Goal: Task Accomplishment & Management: Manage account settings

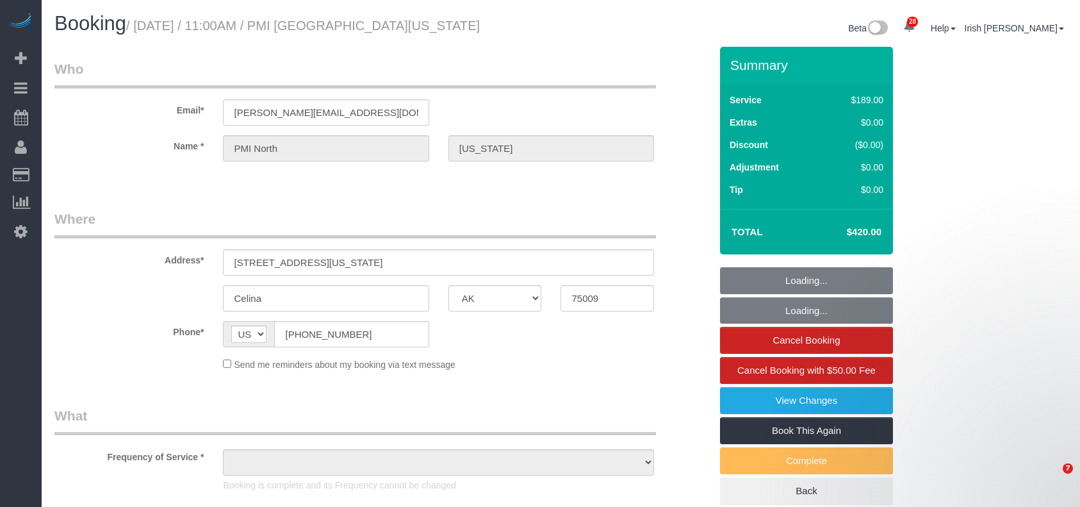
select select "[GEOGRAPHIC_DATA]"
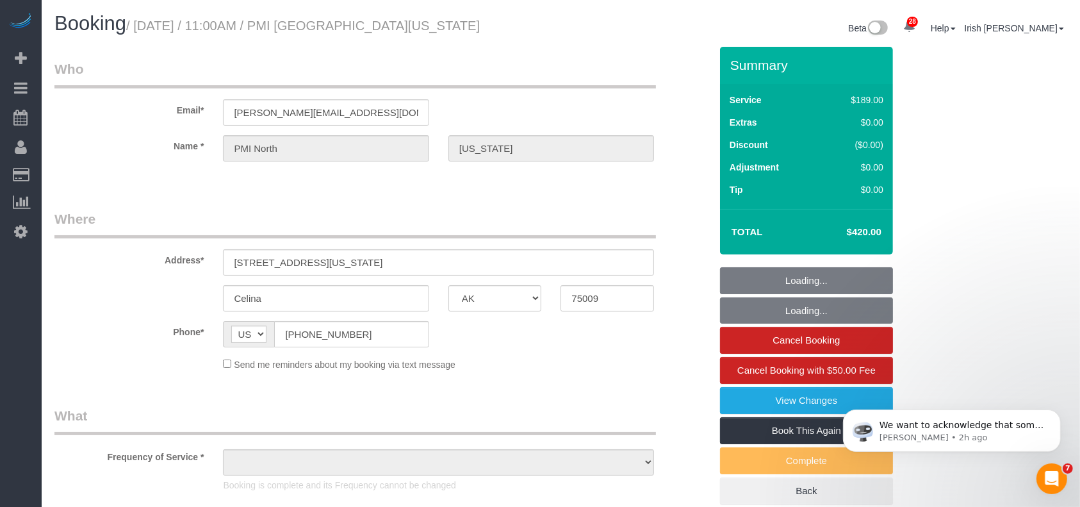
select select "object:6036"
select select "3"
select select "object:6125"
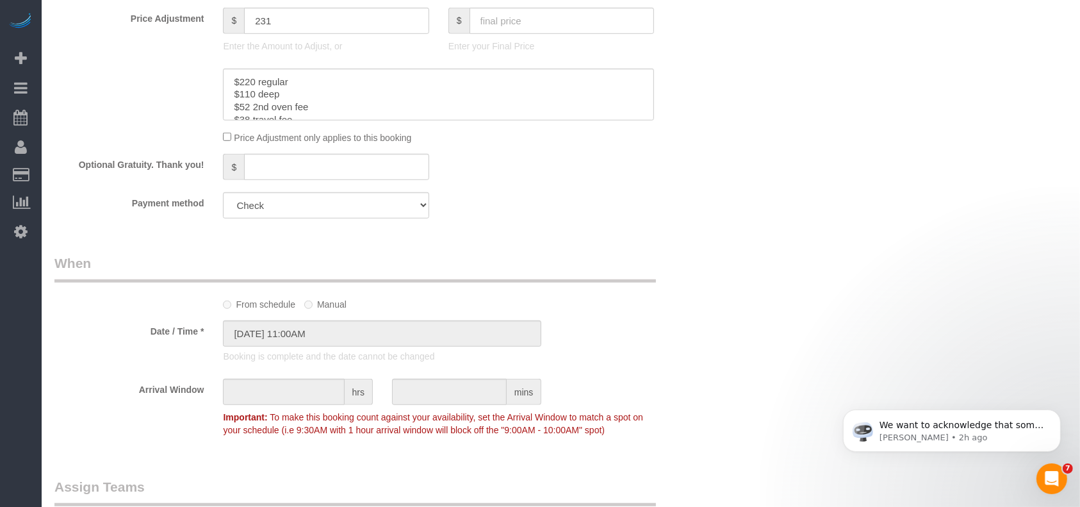
scroll to position [1025, 0]
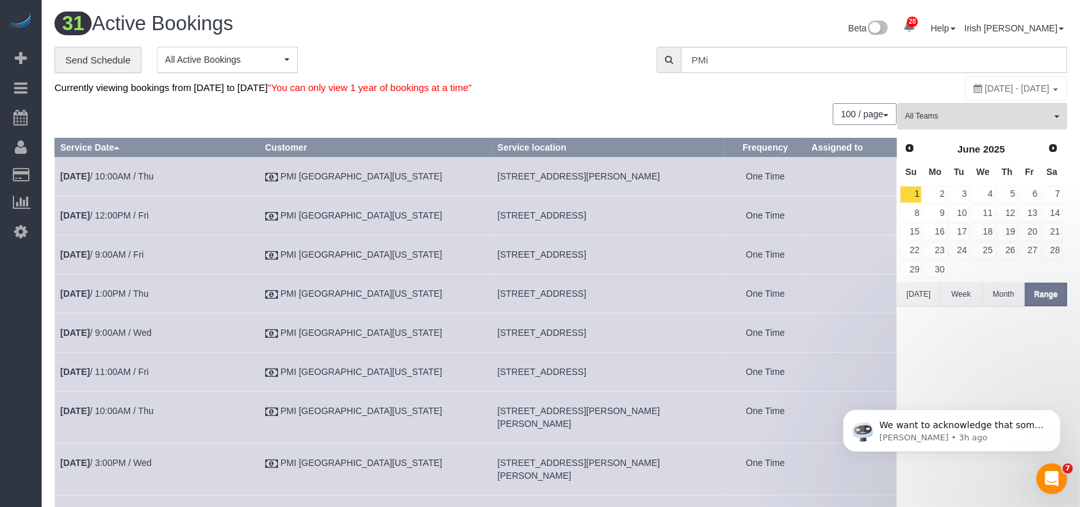
click at [922, 293] on button "[DATE]" at bounding box center [918, 294] width 42 height 24
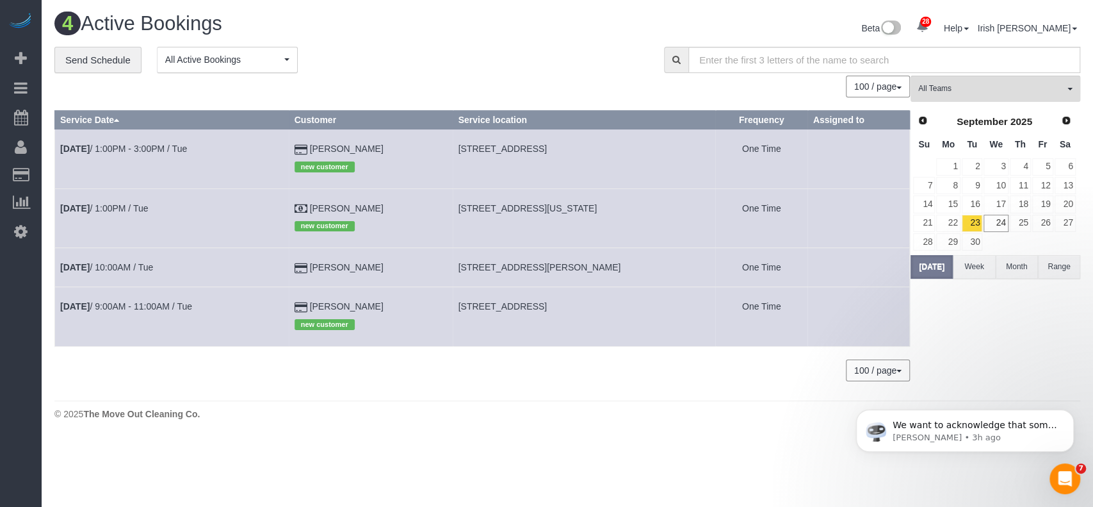
drag, startPoint x: 341, startPoint y: 306, endPoint x: 305, endPoint y: 306, distance: 35.9
click at [305, 306] on tr "[DATE] 9:00AM - 11:00AM / Tue [PERSON_NAME] new customer [STREET_ADDRESS] One T…" at bounding box center [482, 316] width 855 height 59
copy tr "[PERSON_NAME]"
click at [163, 305] on link "[DATE] 9:00AM - 11:00AM / Tue" at bounding box center [126, 306] width 132 height 10
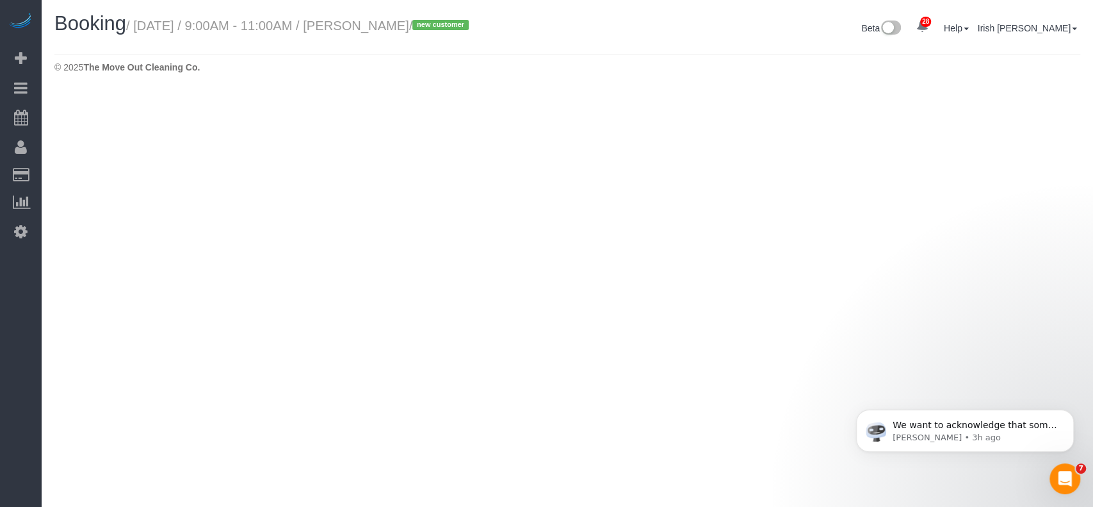
select select "[GEOGRAPHIC_DATA]"
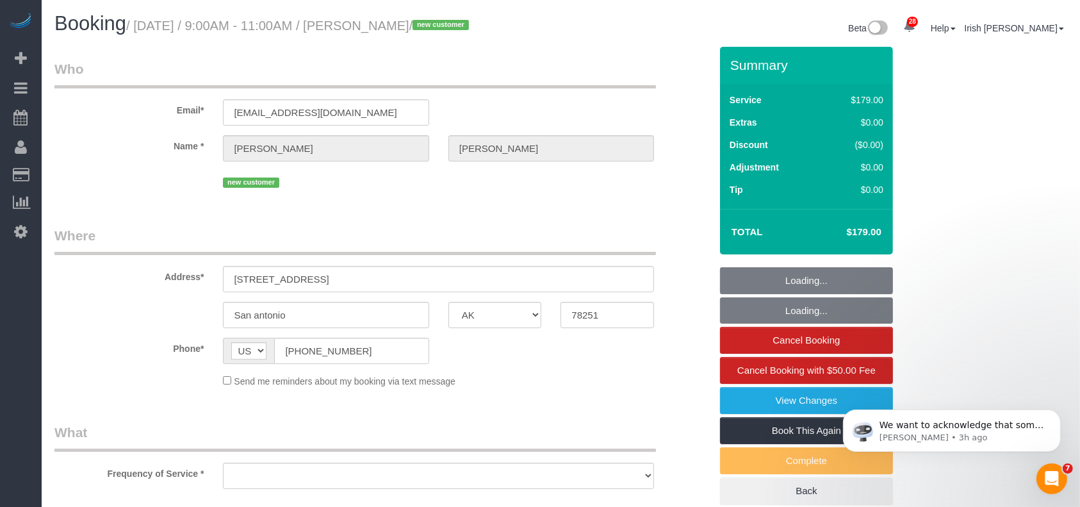
select select "string:fspay-74204912-4598-49c9-b348-702f4ba63589"
select select "object:6879"
select select "3"
select select "object:6952"
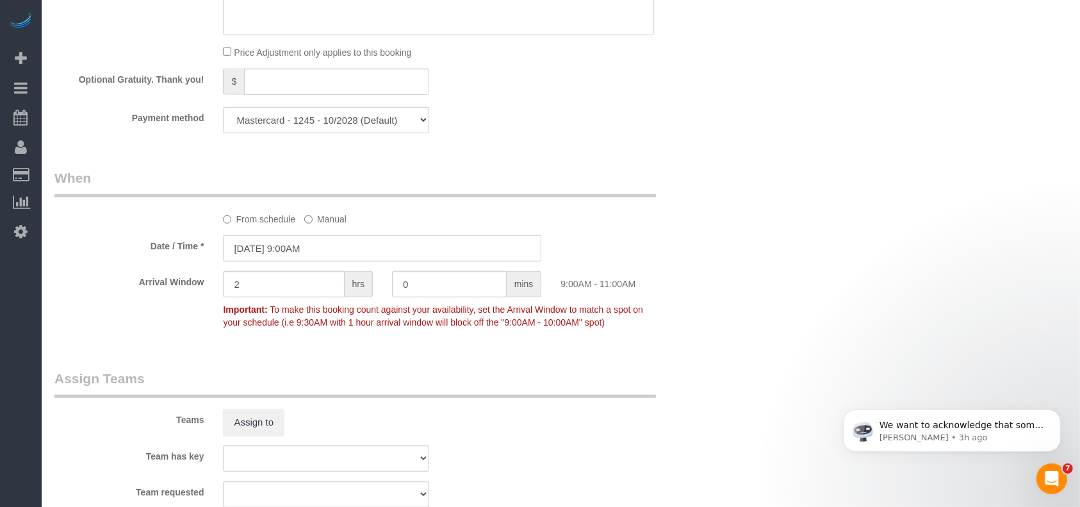
click at [293, 250] on input "[DATE] 9:00AM" at bounding box center [382, 248] width 318 height 26
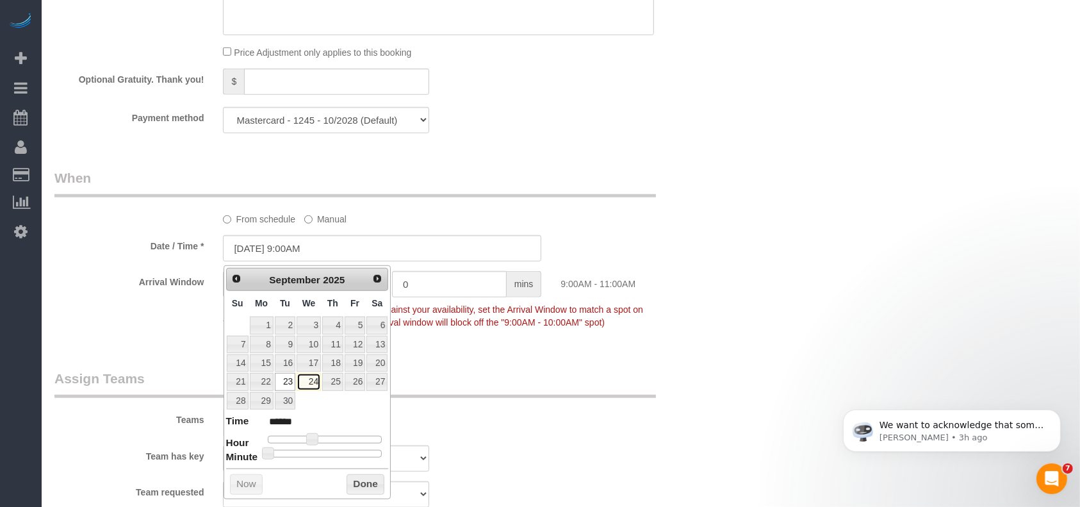
click at [317, 379] on link "24" at bounding box center [309, 381] width 24 height 17
type input "[DATE] 9:00AM"
click at [356, 482] on button "Done" at bounding box center [366, 484] width 38 height 20
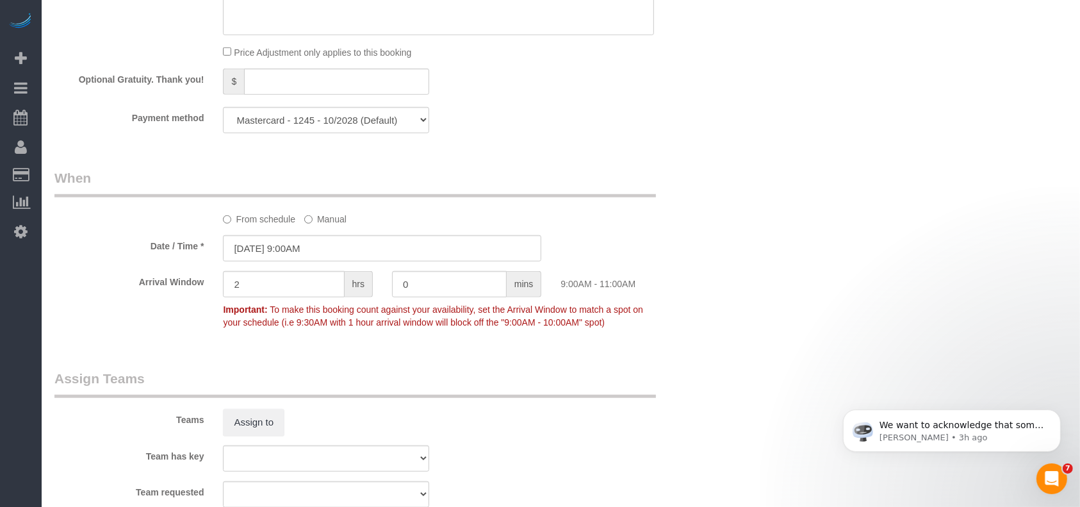
drag, startPoint x: 742, startPoint y: 370, endPoint x: 810, endPoint y: 305, distance: 94.2
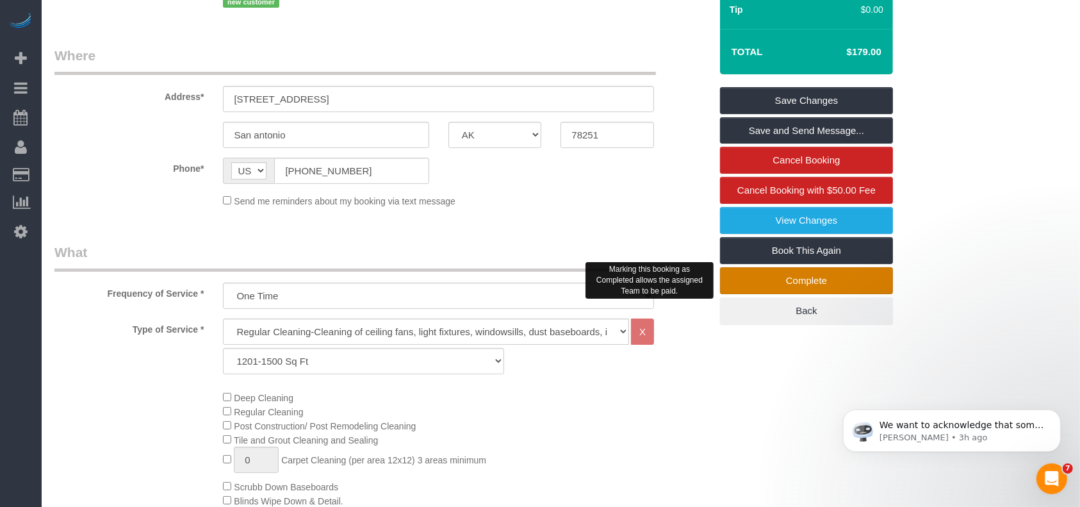
scroll to position [159, 0]
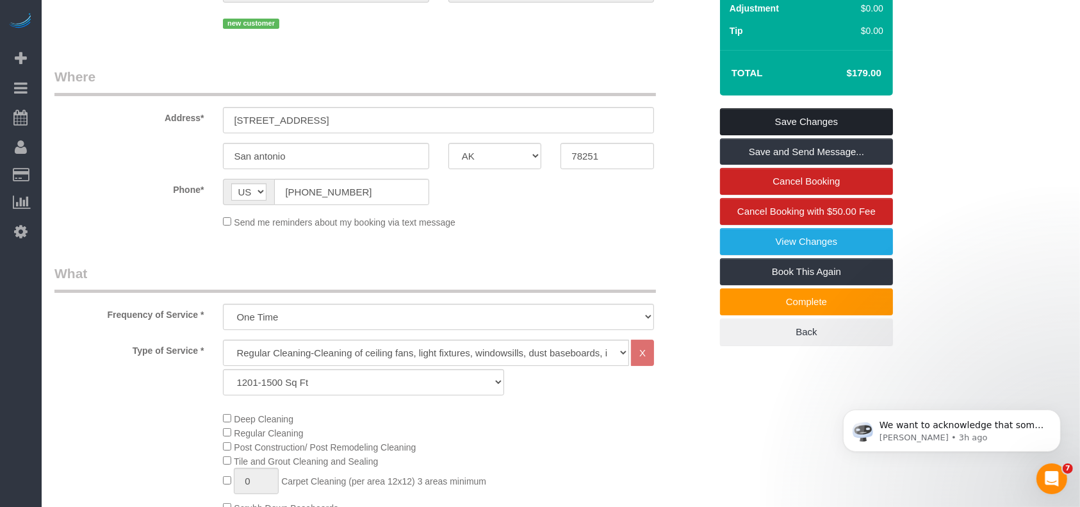
click at [833, 124] on link "Save Changes" at bounding box center [806, 121] width 173 height 27
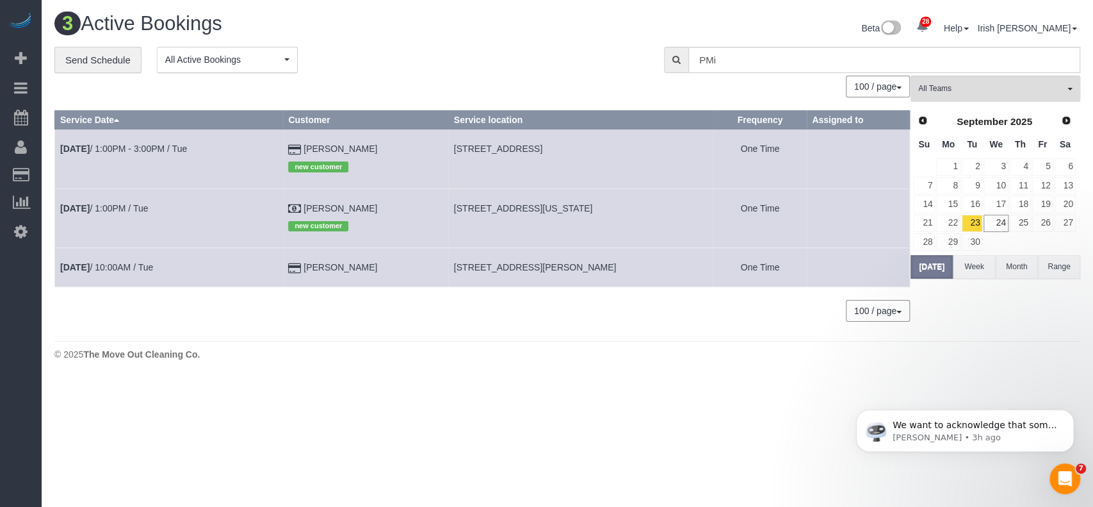
click at [97, 434] on body "28 Beta Your Notifications You have 0 alerts × You have 1 to charge for [DATE] …" at bounding box center [546, 253] width 1093 height 507
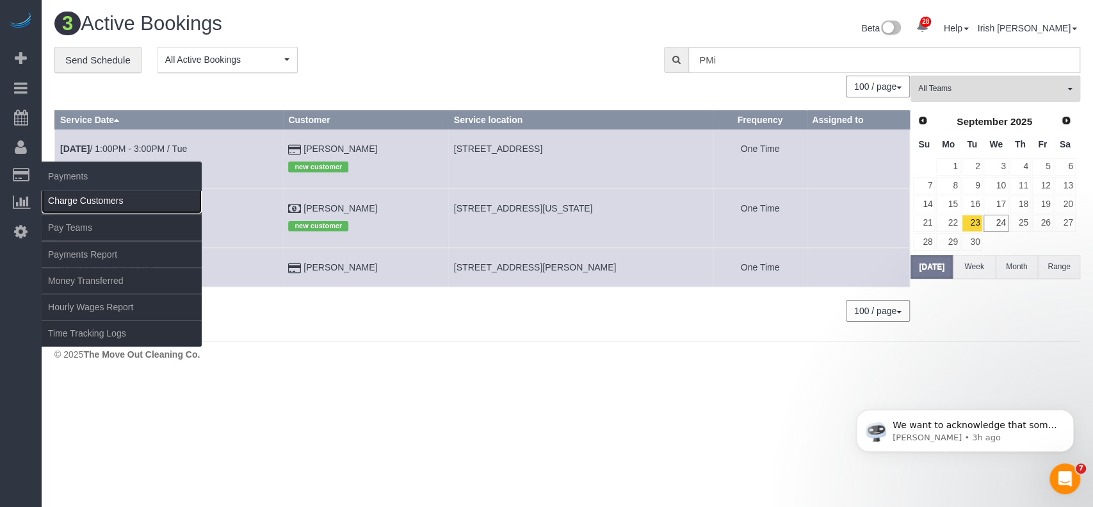
click at [76, 204] on link "Charge Customers" at bounding box center [122, 201] width 160 height 26
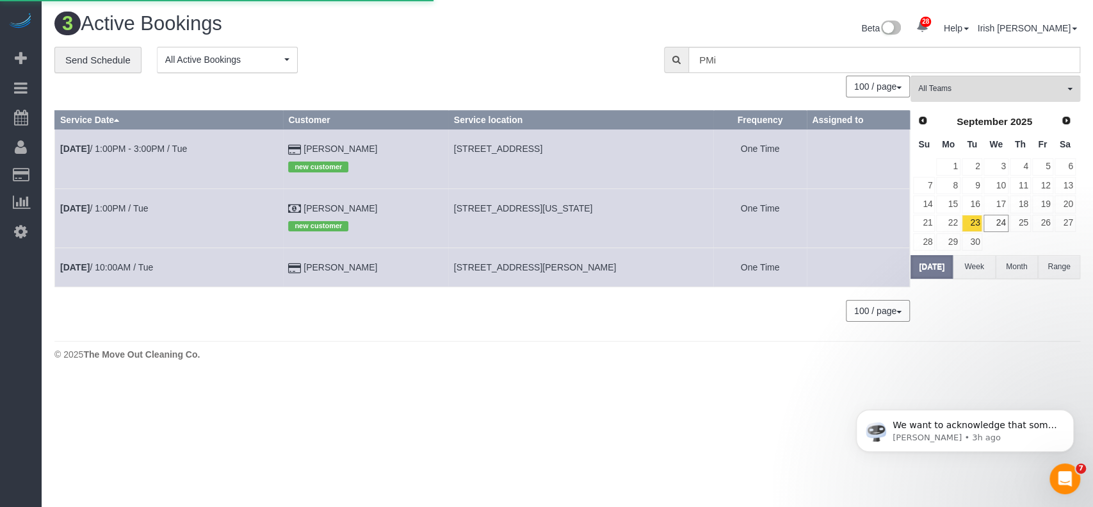
select select
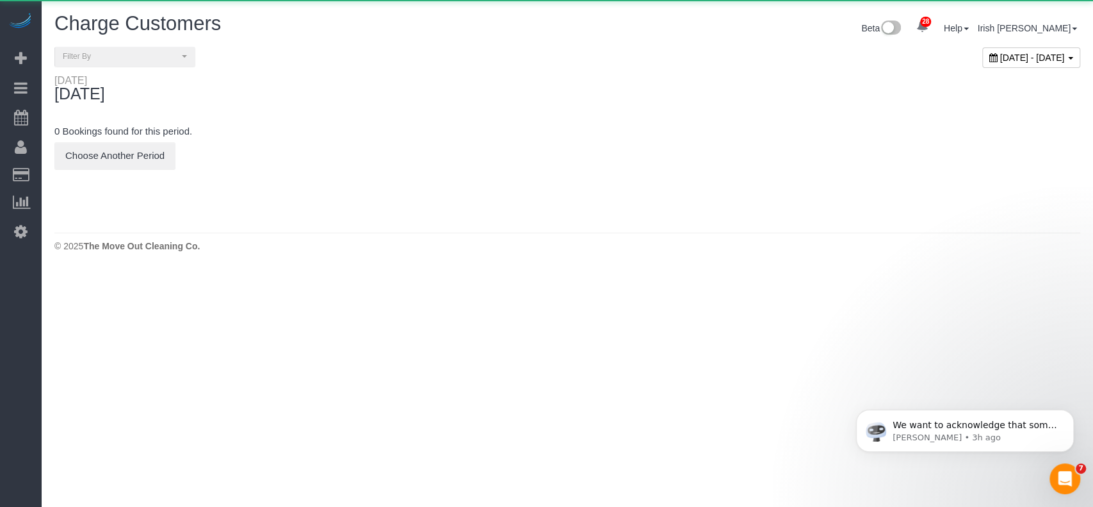
drag, startPoint x: 936, startPoint y: 60, endPoint x: 910, endPoint y: 77, distance: 30.9
click at [1000, 60] on span "[DATE] - [DATE]" at bounding box center [1032, 58] width 65 height 10
type input "**********"
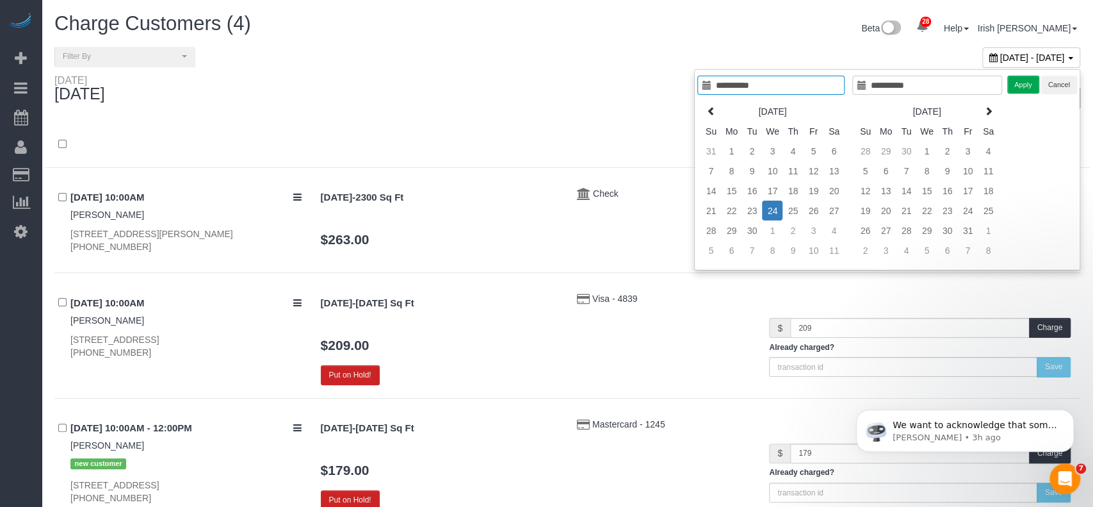
click at [762, 208] on td "24" at bounding box center [772, 210] width 20 height 20
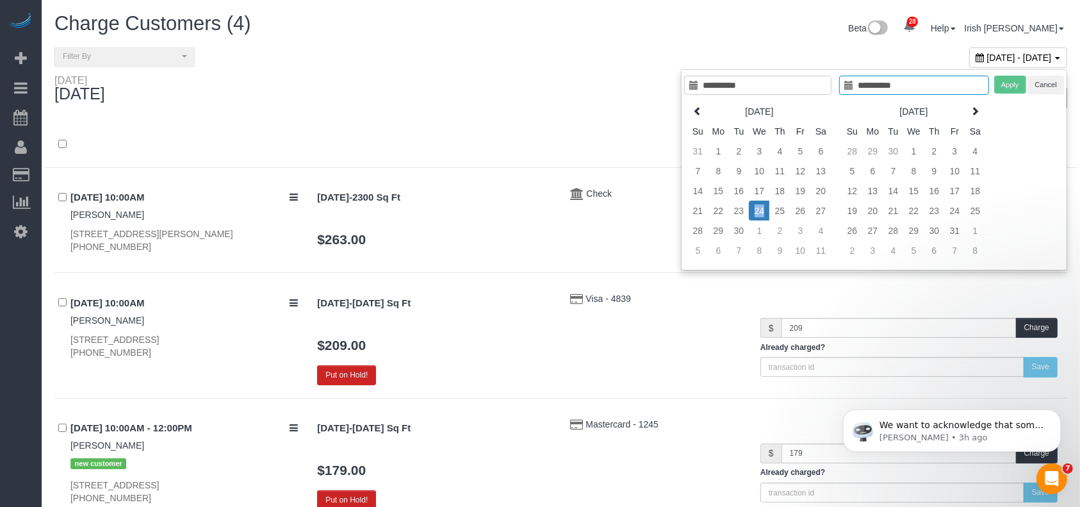
click at [758, 208] on td "24" at bounding box center [759, 210] width 20 height 20
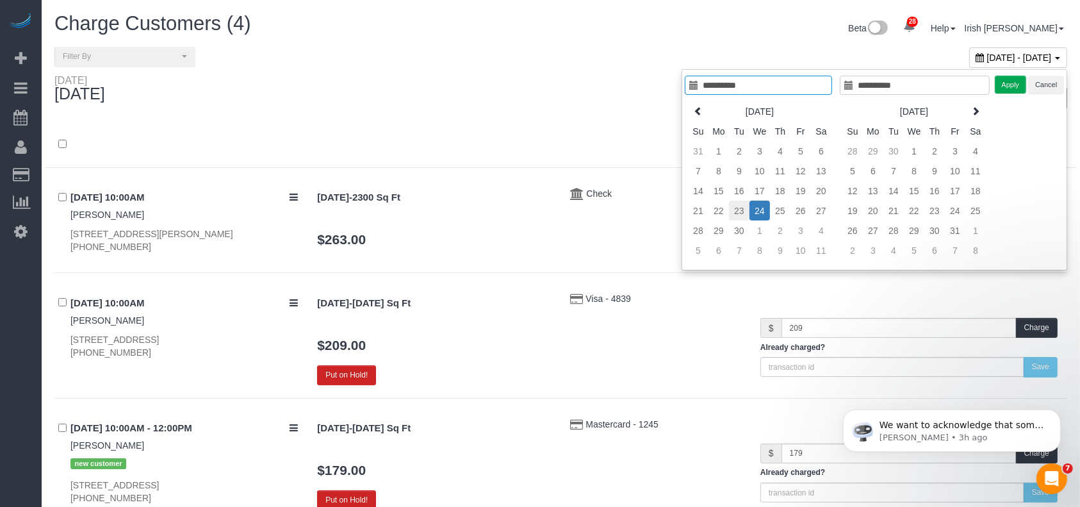
type input "**********"
click at [741, 209] on td "23" at bounding box center [739, 210] width 20 height 20
type input "**********"
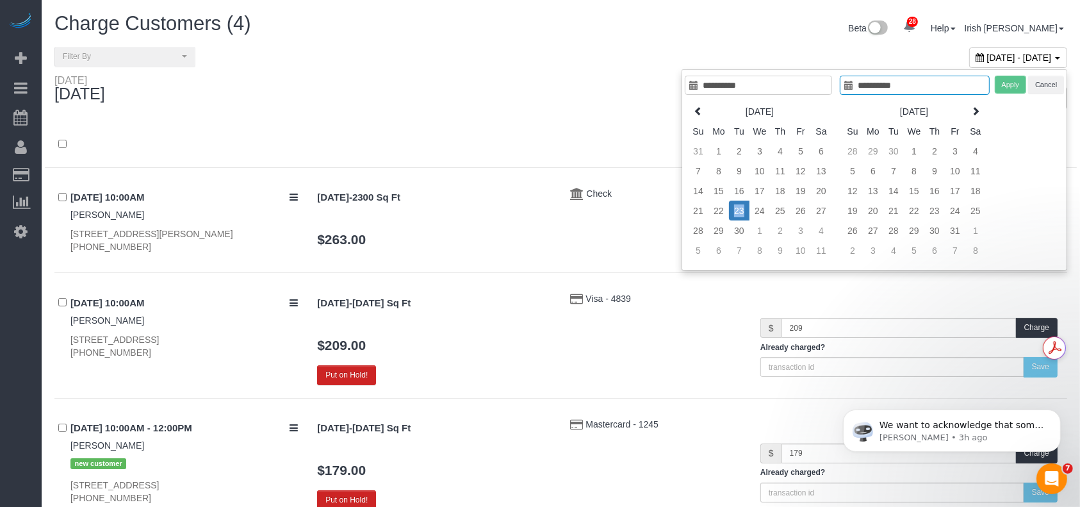
click at [741, 209] on td "23" at bounding box center [739, 210] width 20 height 20
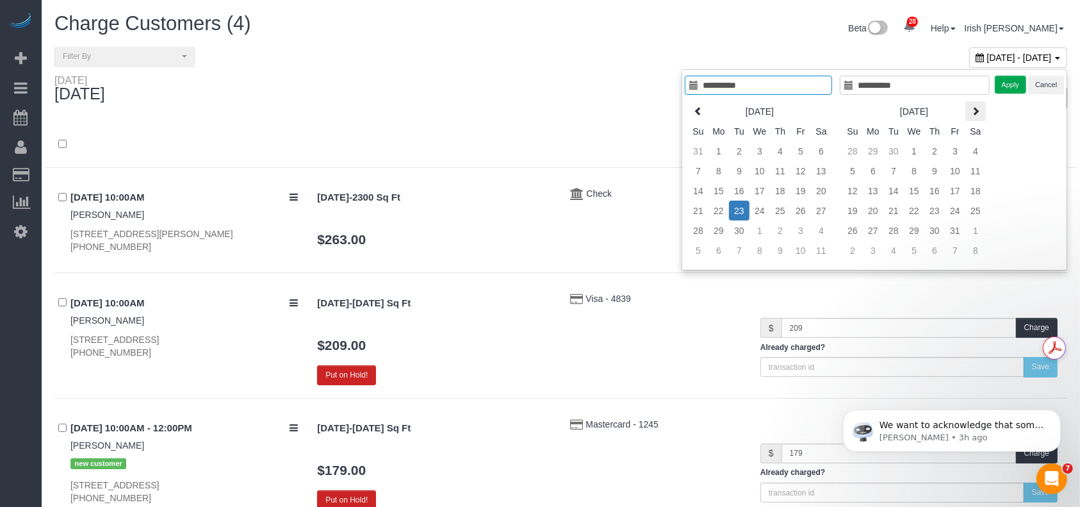
type input "**********"
click at [1009, 84] on button "Apply" at bounding box center [1011, 85] width 32 height 19
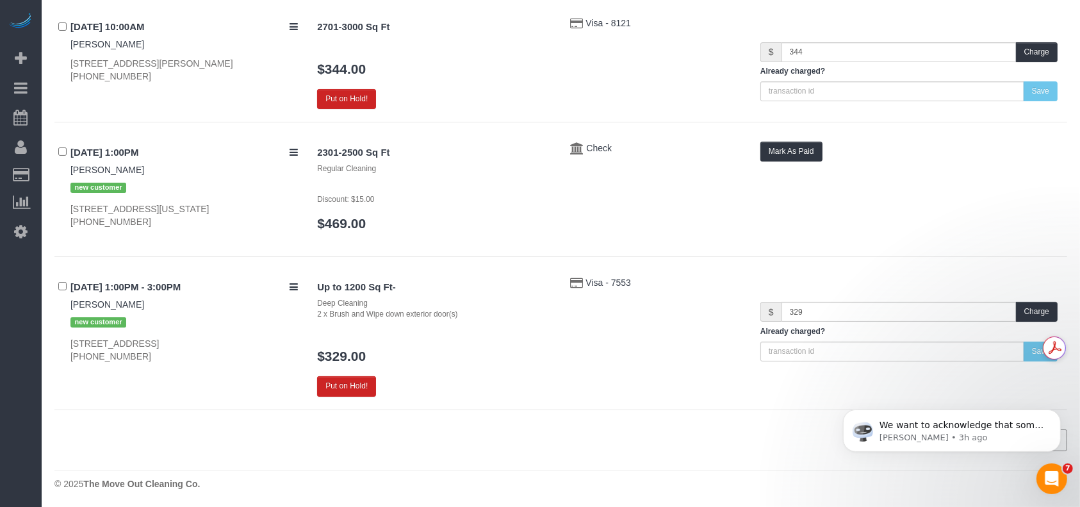
drag, startPoint x: 168, startPoint y: 359, endPoint x: 63, endPoint y: 359, distance: 105.7
click at [63, 359] on div "[DATE] 1:00PM - 3:00PM [PERSON_NAME] new customer [STREET_ADDRESS] [PHONE_NUMBE…" at bounding box center [180, 319] width 253 height 86
copy div "[PHONE_NUMBER]"
click at [1027, 307] on button "Charge" at bounding box center [1037, 312] width 42 height 20
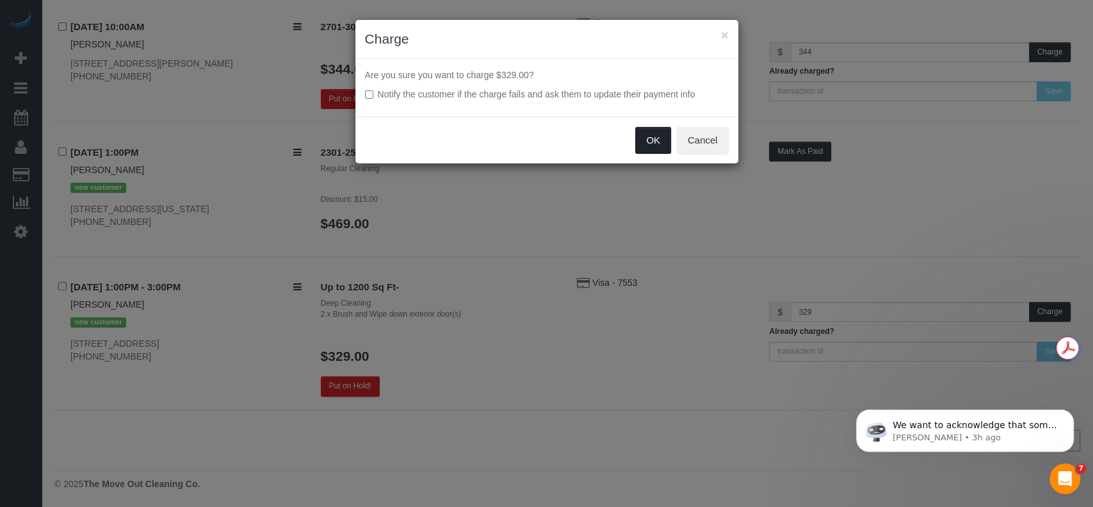
click at [655, 140] on button "OK" at bounding box center [653, 140] width 36 height 27
